Goal: Find specific page/section: Find specific page/section

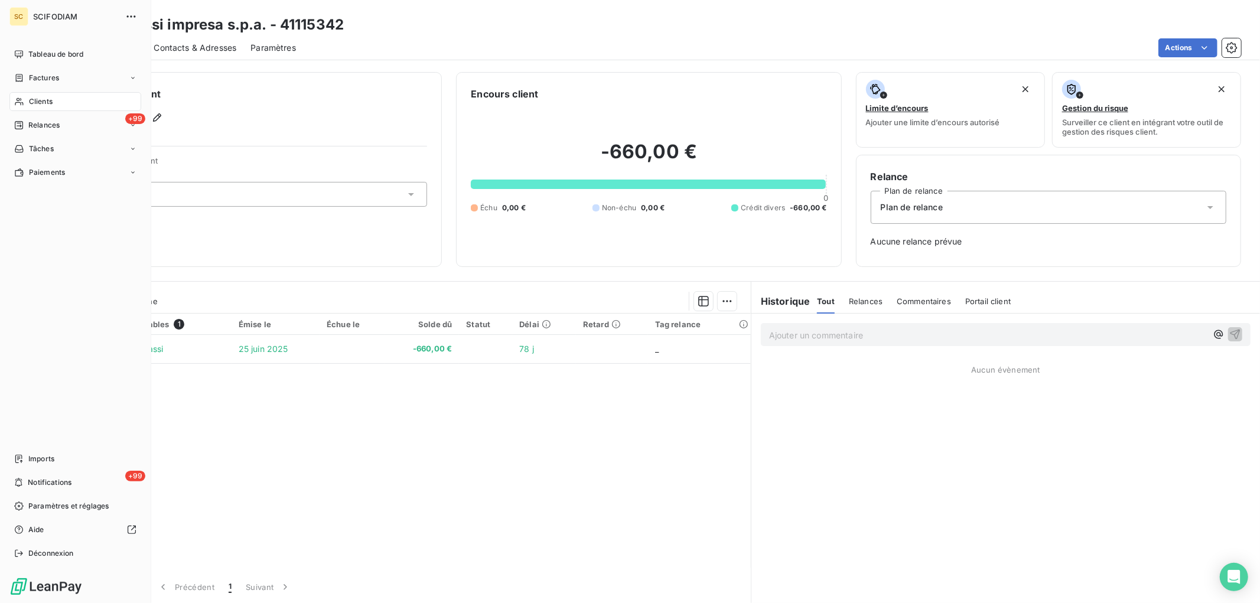
click at [27, 93] on div "Clients" at bounding box center [75, 101] width 132 height 19
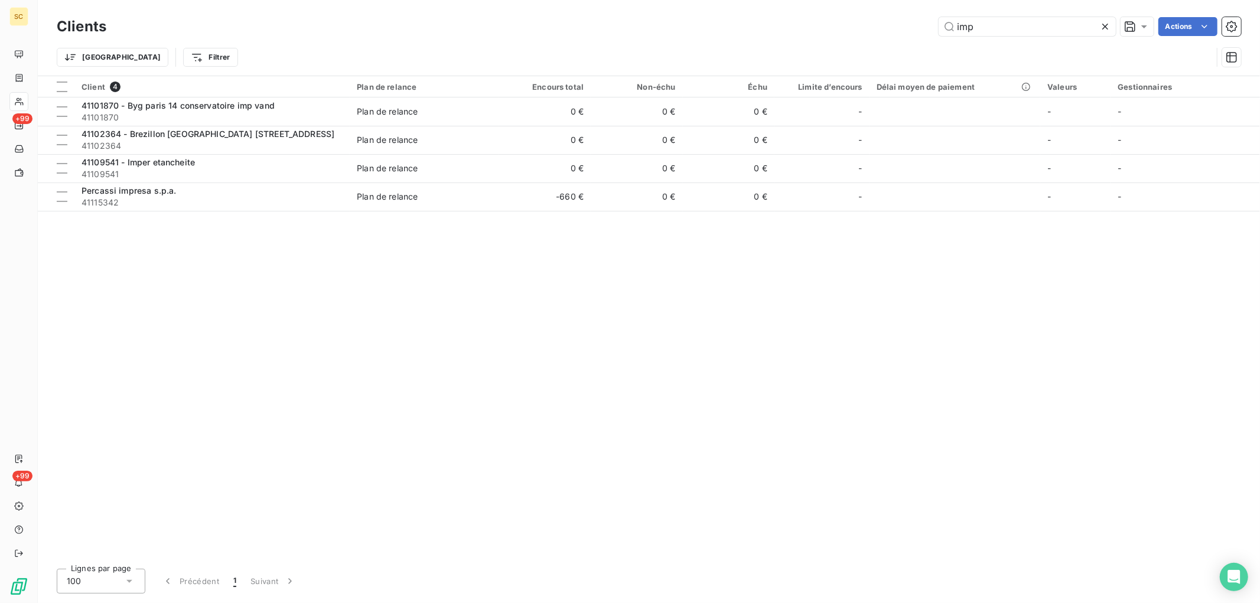
drag, startPoint x: 966, startPoint y: 22, endPoint x: 810, endPoint y: 35, distance: 157.1
click at [810, 35] on div "imp Actions" at bounding box center [681, 26] width 1121 height 19
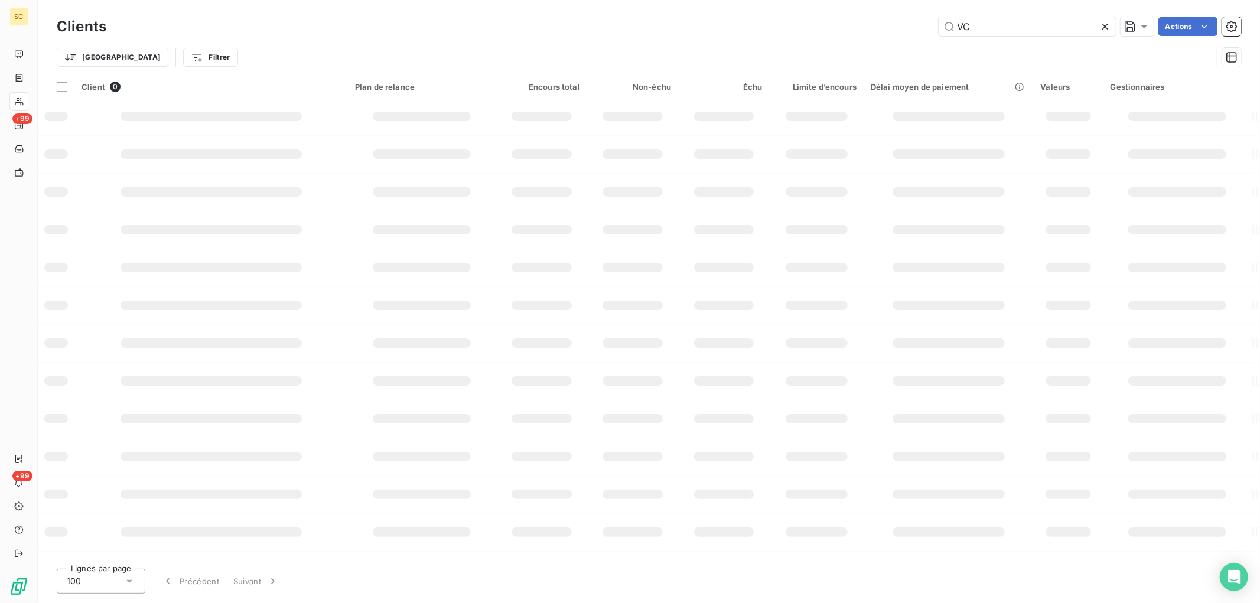
type input "V"
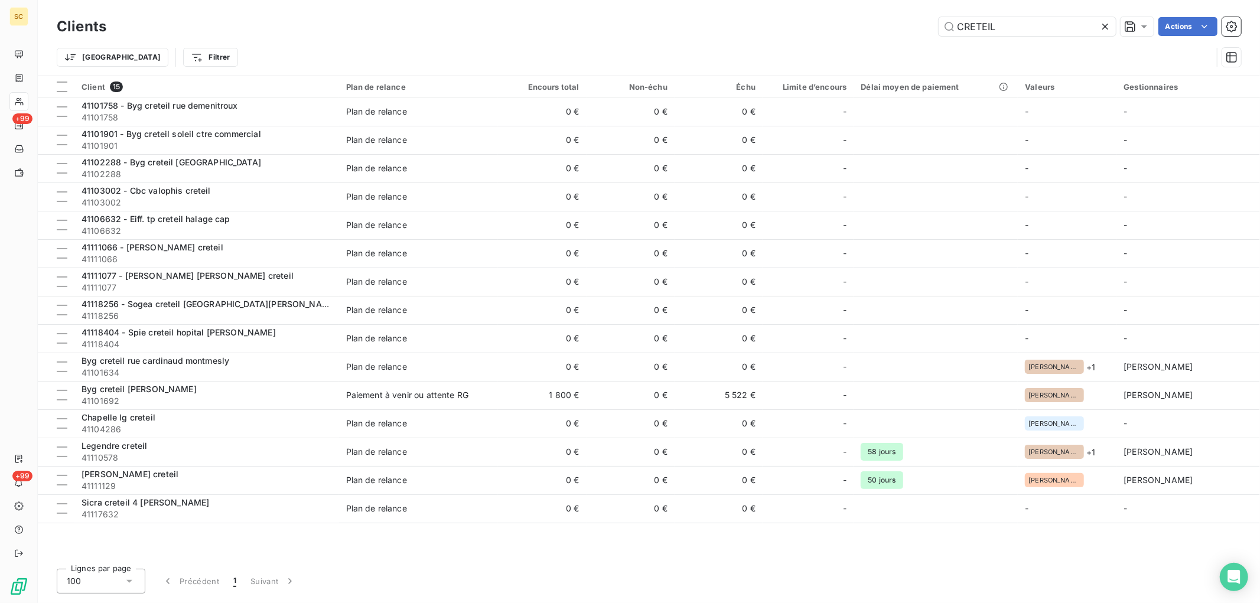
drag, startPoint x: 997, startPoint y: 25, endPoint x: 687, endPoint y: 21, distance: 309.6
click at [687, 21] on div "CRETEIL Actions" at bounding box center [681, 26] width 1121 height 19
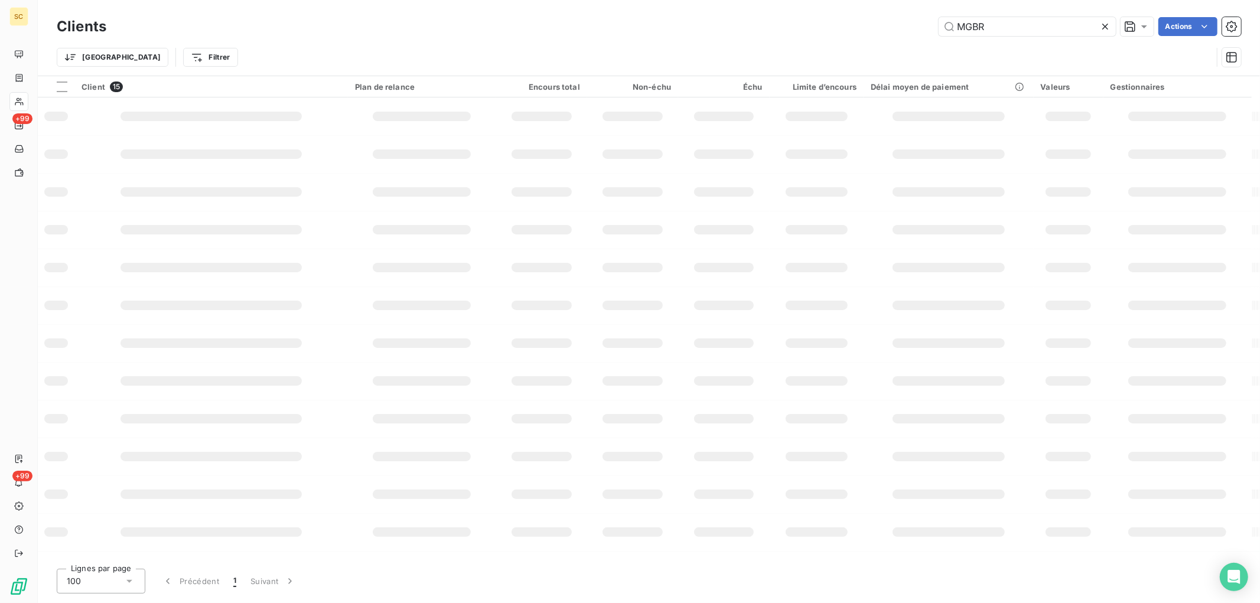
type input "MGBR"
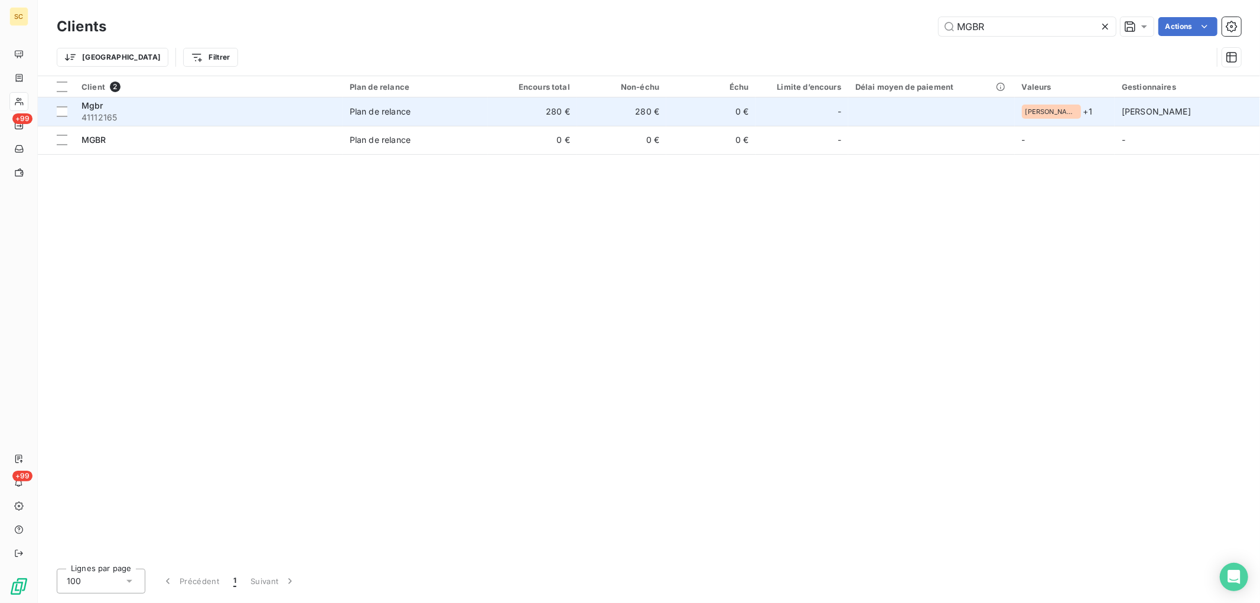
click at [542, 115] on td "280 €" at bounding box center [532, 111] width 89 height 28
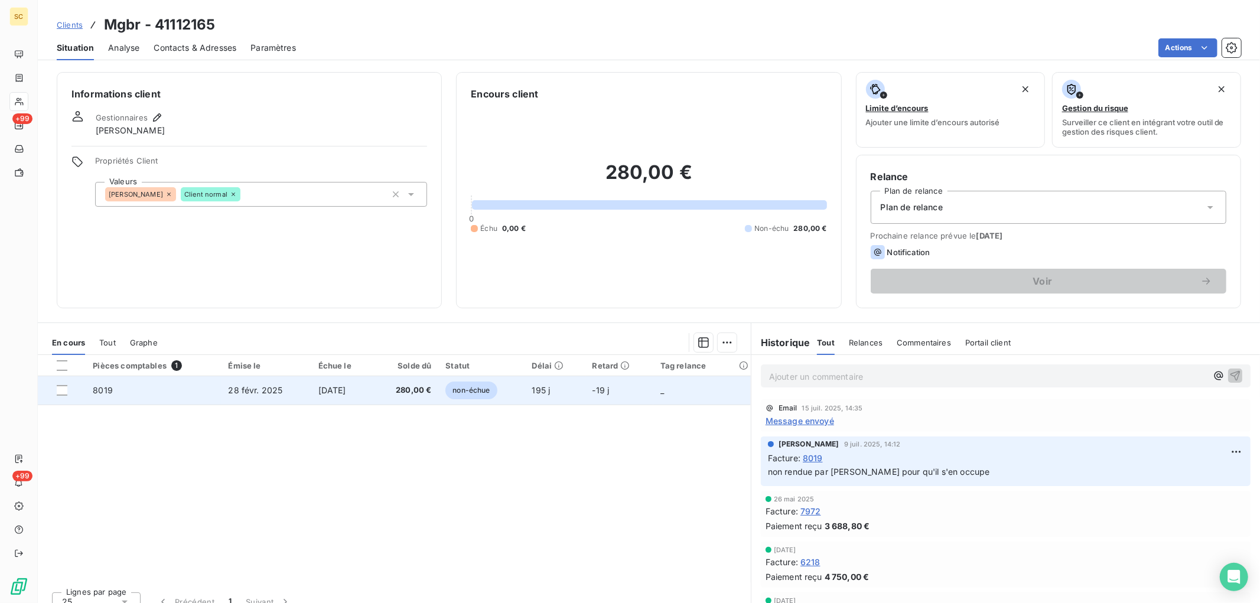
click at [311, 386] on td "[DATE]" at bounding box center [342, 390] width 62 height 28
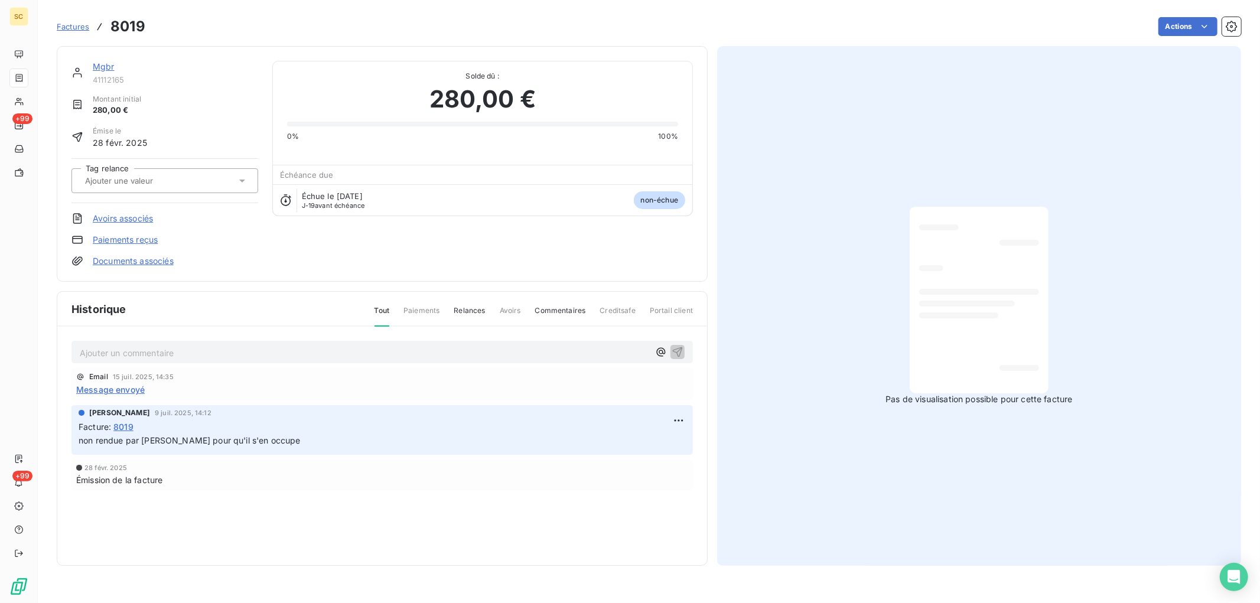
click at [109, 67] on link "Mgbr" at bounding box center [104, 66] width 22 height 10
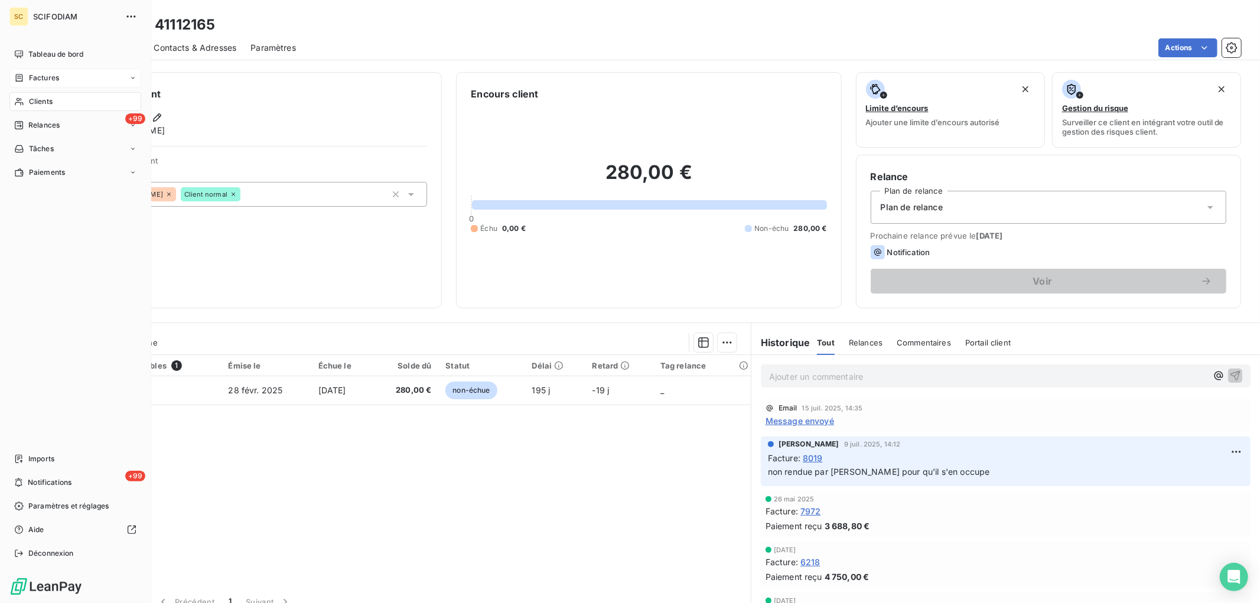
click at [27, 79] on div "Factures" at bounding box center [36, 78] width 45 height 11
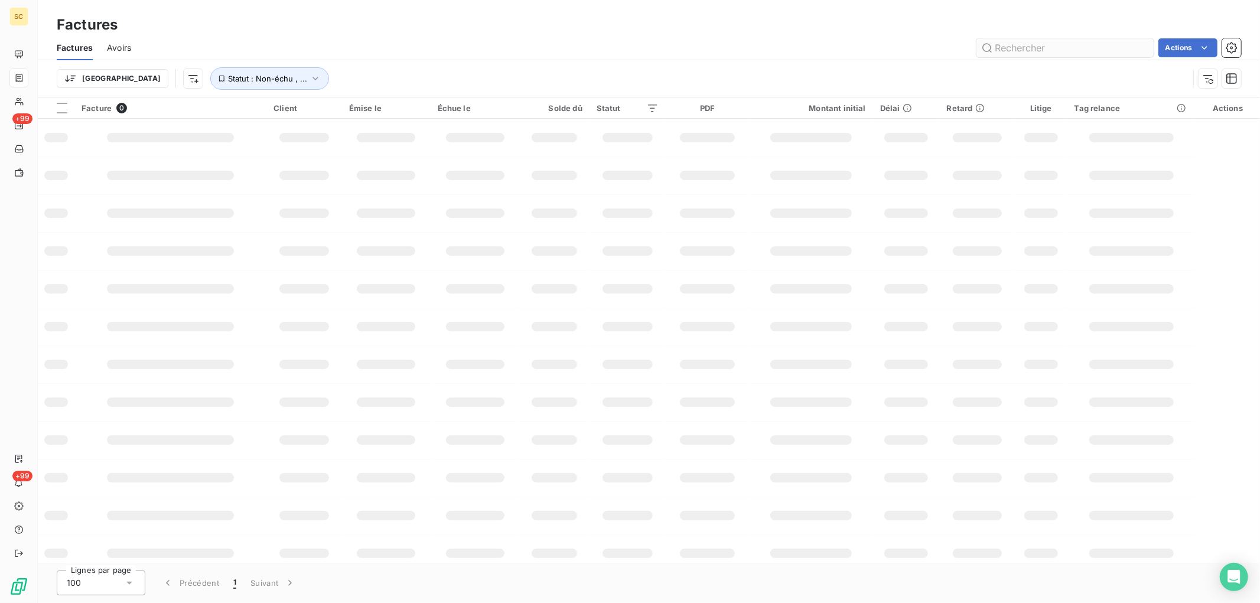
click at [1030, 51] on input "text" at bounding box center [1064, 47] width 177 height 19
type input "7972"
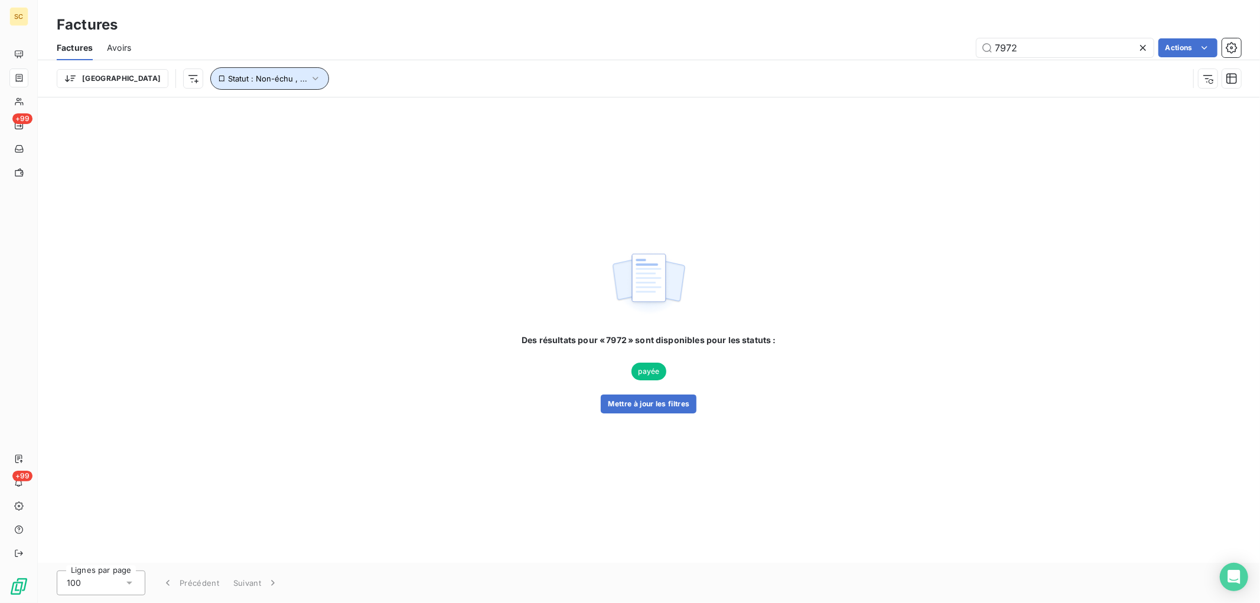
click at [210, 79] on button "Statut : Non-échu , ..." at bounding box center [269, 78] width 119 height 22
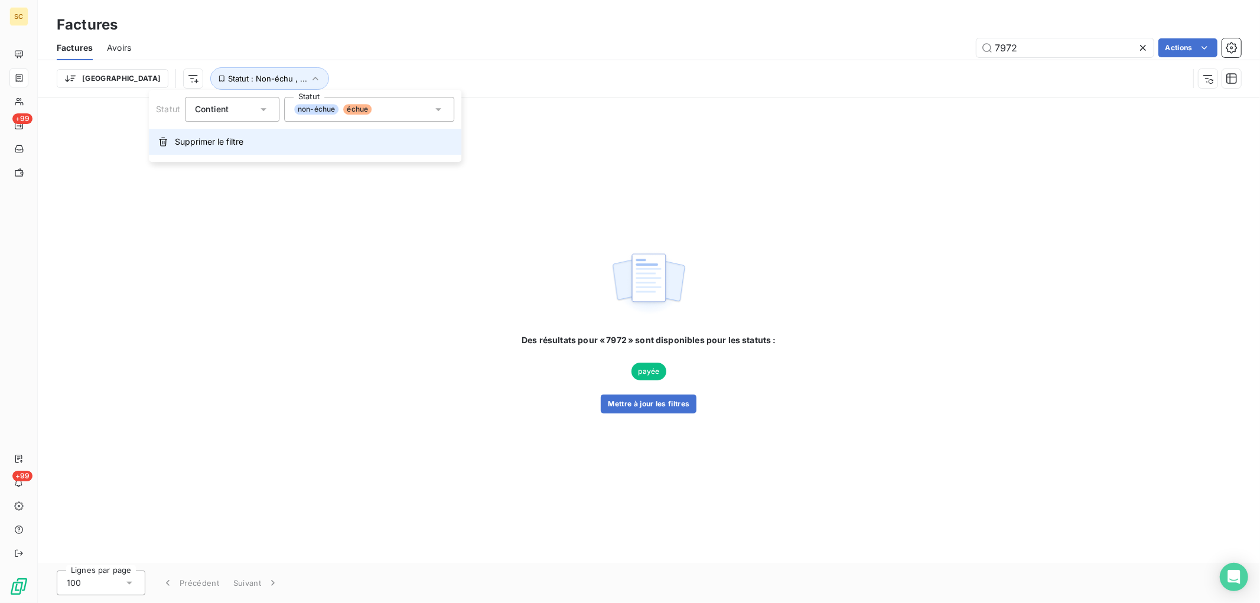
click at [227, 135] on button "Supprimer le filtre" at bounding box center [305, 142] width 312 height 26
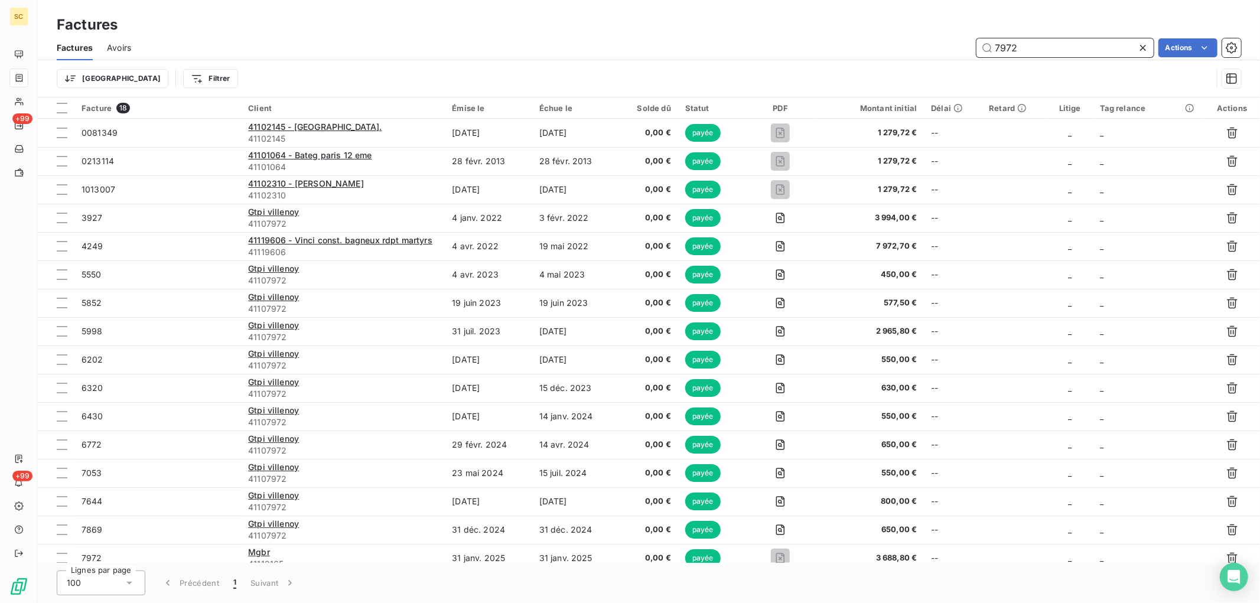
click at [1034, 53] on input "7972" at bounding box center [1064, 47] width 177 height 19
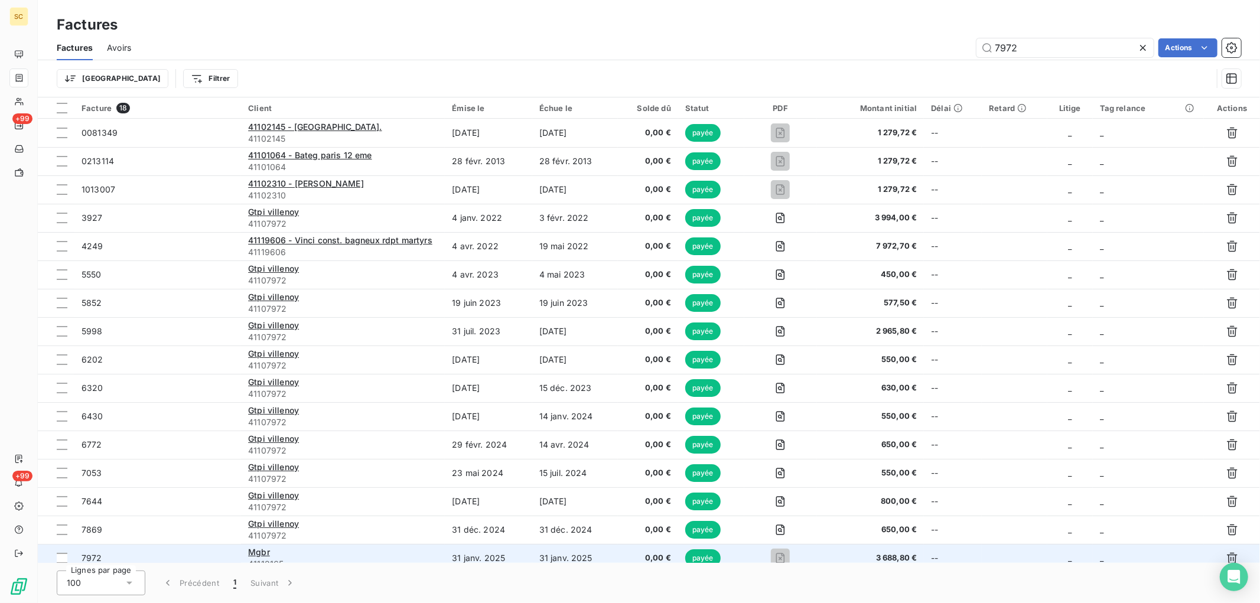
click at [544, 553] on td "31 janv. 2025" at bounding box center [575, 558] width 86 height 28
